Goal: Entertainment & Leisure: Consume media (video, audio)

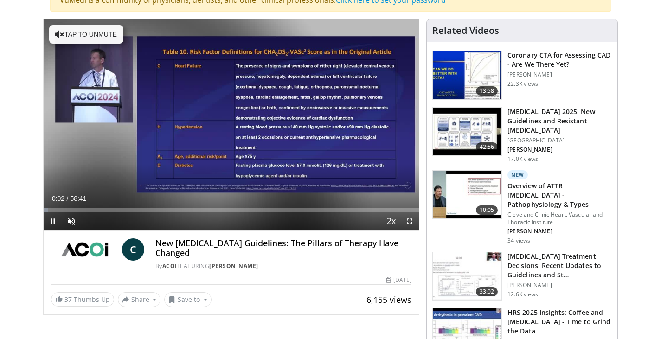
scroll to position [115, 0]
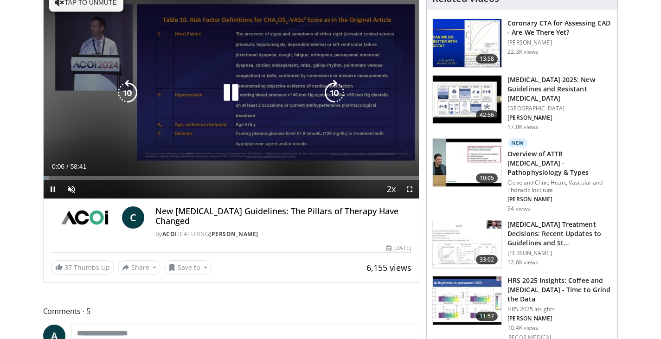
click at [231, 94] on icon "Video Player" at bounding box center [231, 93] width 26 height 26
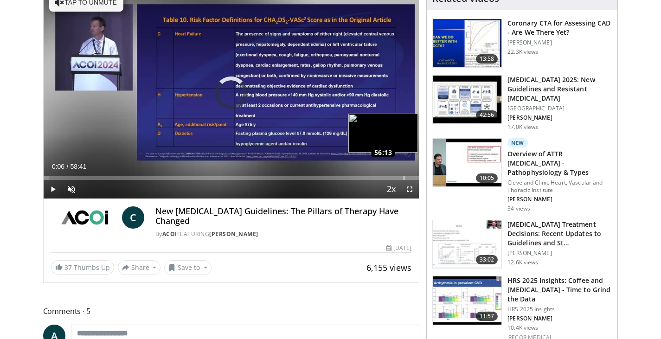
click at [403, 176] on div "Loaded : 1.41% 56:13 56:13" at bounding box center [232, 178] width 376 height 4
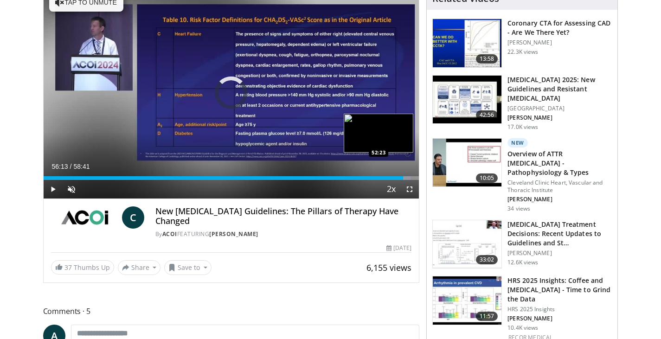
click at [378, 177] on div "56:13" at bounding box center [224, 178] width 360 height 4
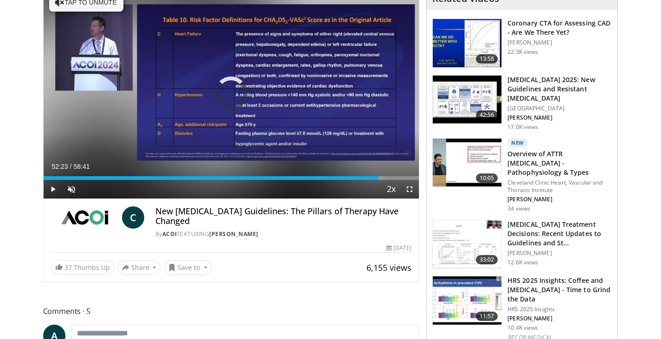
click at [363, 179] on div "52:23" at bounding box center [211, 178] width 335 height 4
